Goal: Task Accomplishment & Management: Manage account settings

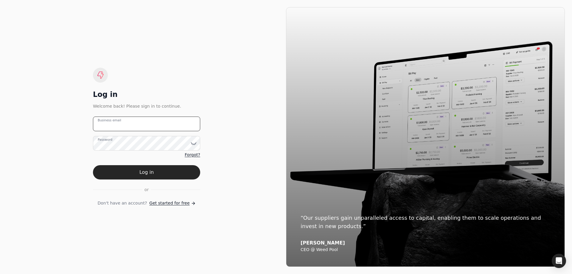
click at [149, 124] on email "Business email" at bounding box center [146, 123] width 107 height 15
type email "[EMAIL_ADDRESS][DOMAIN_NAME]"
click at [93, 165] on button "Log in" at bounding box center [146, 172] width 107 height 14
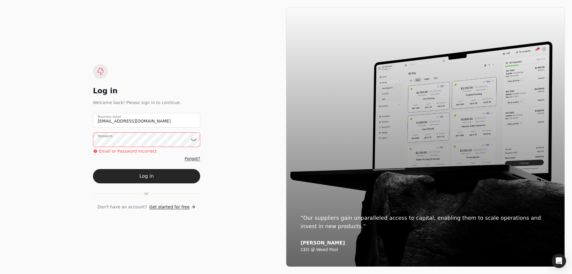
click at [83, 143] on div "Log in Welcome back! Please sign in to continue. tbeltz@trophysignaturehomes.co…" at bounding box center [146, 136] width 279 height 259
click at [48, 137] on div "Log in Welcome back! Please sign in to continue. tbeltz@trophysignaturehomes.co…" at bounding box center [146, 136] width 279 height 259
click at [93, 169] on button "Log in" at bounding box center [146, 176] width 107 height 14
click at [193, 140] on icon at bounding box center [194, 139] width 6 height 6
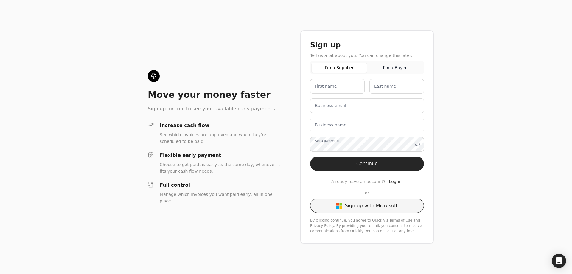
click at [362, 209] on button "Sign up with Microsoft" at bounding box center [367, 205] width 114 height 14
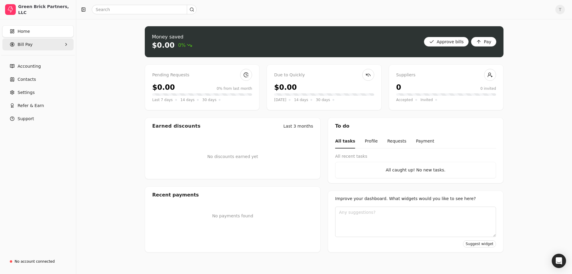
click at [31, 47] on Pay "Bill Pay" at bounding box center [37, 44] width 71 height 12
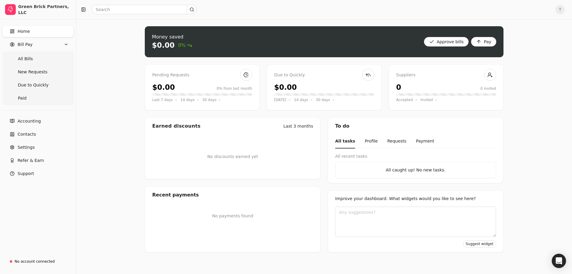
click at [30, 35] on link "Home" at bounding box center [37, 31] width 71 height 12
click at [32, 124] on link "Accounting" at bounding box center [37, 121] width 71 height 12
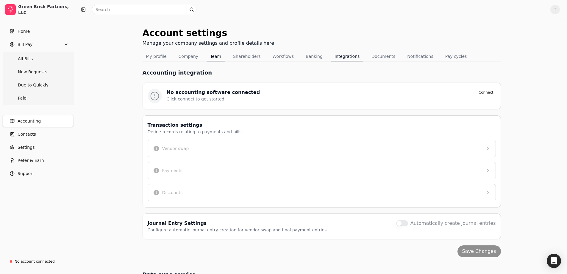
click at [211, 56] on button "Team" at bounding box center [216, 57] width 18 height 10
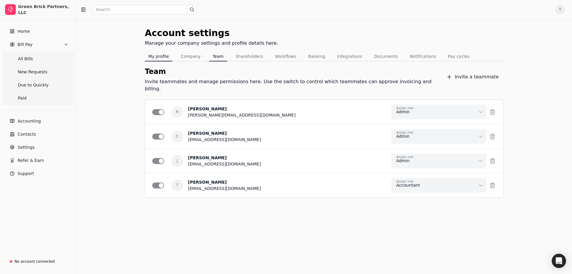
click at [158, 57] on button "My profile" at bounding box center [159, 57] width 28 height 10
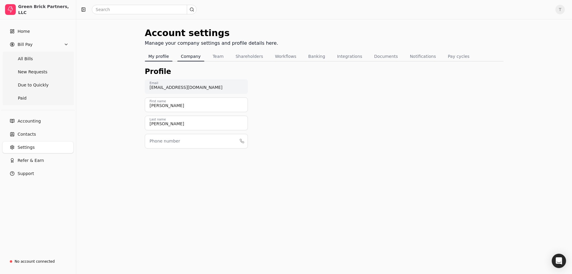
click at [191, 55] on button "Company" at bounding box center [190, 57] width 27 height 10
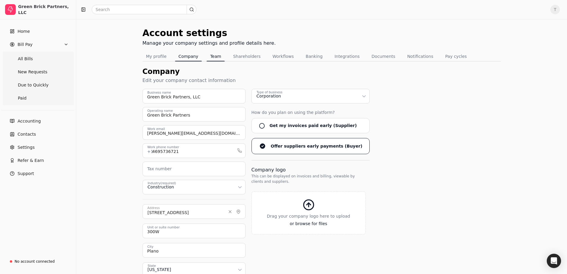
click at [209, 58] on button "Team" at bounding box center [216, 57] width 18 height 10
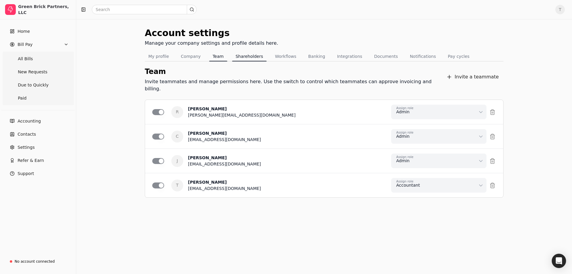
click at [245, 60] on button "Shareholders" at bounding box center [249, 57] width 35 height 10
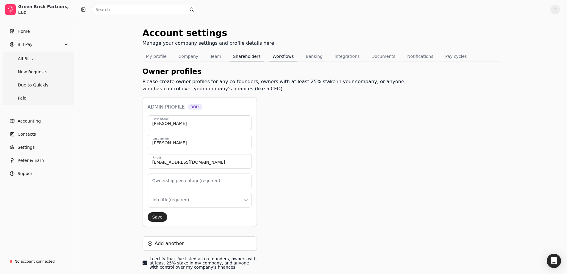
click at [275, 57] on button "Workflows" at bounding box center [283, 57] width 29 height 10
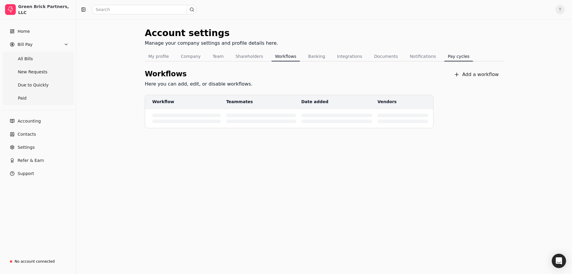
click at [444, 58] on button "Pay cycles" at bounding box center [458, 57] width 29 height 10
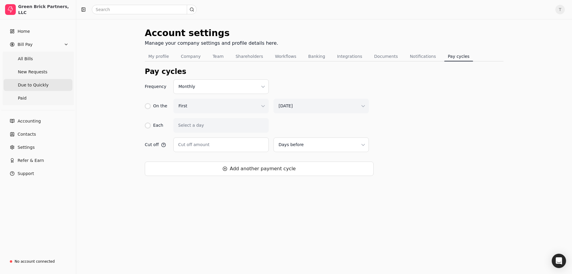
click at [41, 84] on span "Due to Quickly" at bounding box center [33, 85] width 31 height 6
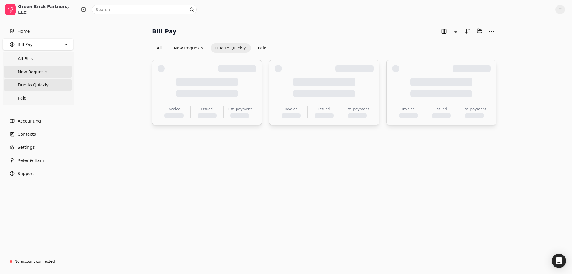
click at [44, 71] on span "New Requests" at bounding box center [32, 72] width 29 height 6
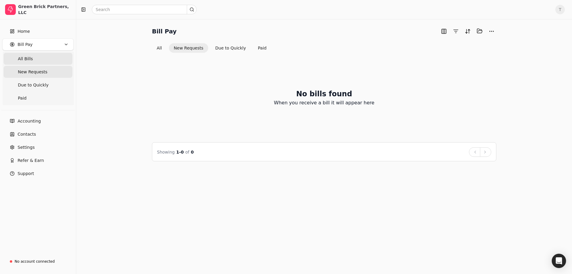
click at [44, 64] on Bills "All Bills" at bounding box center [38, 59] width 69 height 12
click at [41, 98] on link "Paid" at bounding box center [38, 98] width 69 height 12
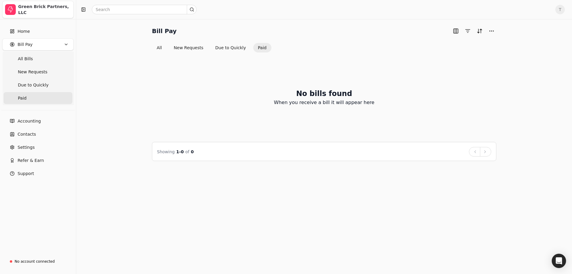
click at [48, 10] on div "Green Brick Partners, LLC" at bounding box center [44, 10] width 53 height 12
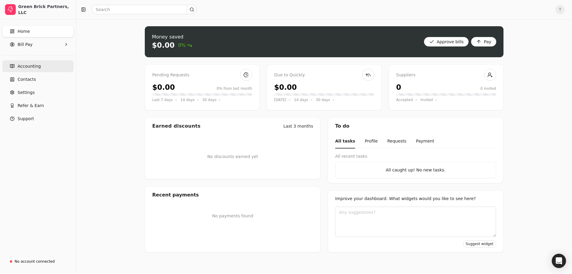
click at [27, 64] on span "Accounting" at bounding box center [29, 66] width 23 height 6
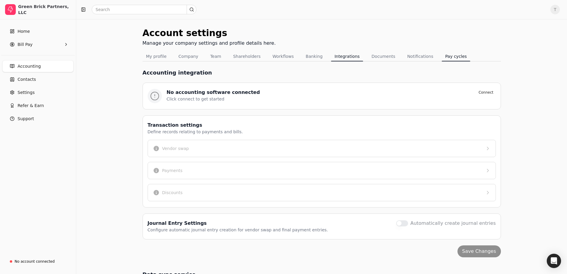
click at [442, 58] on button "Pay cycles" at bounding box center [456, 57] width 29 height 10
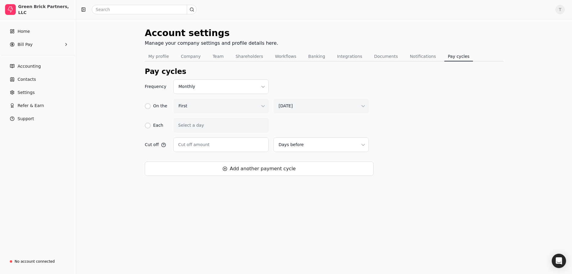
click at [207, 88] on html "Green Brick Partners, LLC Home Bill Pay Accounting Contacts Settings Refer & Ea…" at bounding box center [286, 137] width 572 height 274
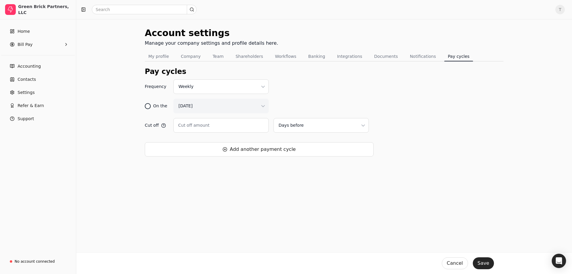
click at [148, 106] on div at bounding box center [147, 106] width 3 height 3
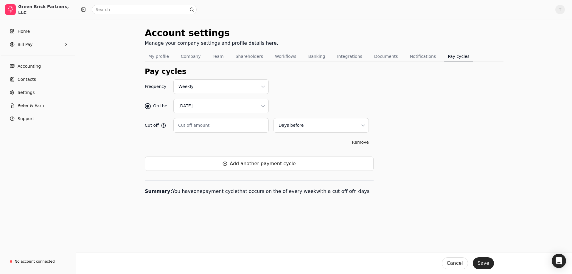
click at [230, 107] on html "Green Brick Partners, LLC Home Bill Pay Accounting Contacts Settings Refer & Ea…" at bounding box center [286, 137] width 572 height 274
click at [215, 124] on input "Cut off amount" at bounding box center [220, 125] width 95 height 15
type input "3"
click at [300, 123] on html "Green Brick Partners, LLC Home Bill Pay Accounting Contacts Settings Refer & Ea…" at bounding box center [286, 137] width 572 height 274
click at [384, 109] on html "Green Brick Partners, LLC Home Bill Pay Accounting Contacts Settings Refer & Ea…" at bounding box center [286, 137] width 572 height 274
